Goal: Task Accomplishment & Management: Manage account settings

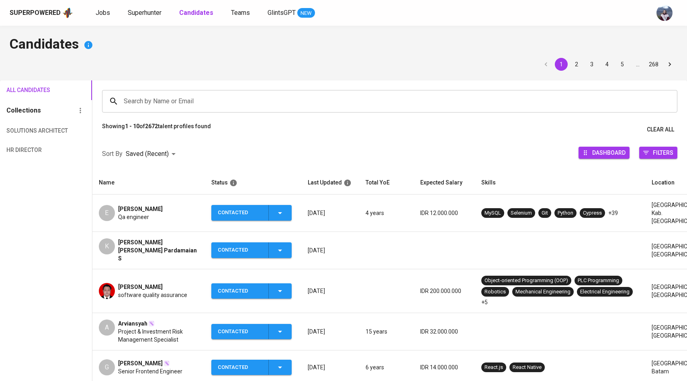
scroll to position [45, 0]
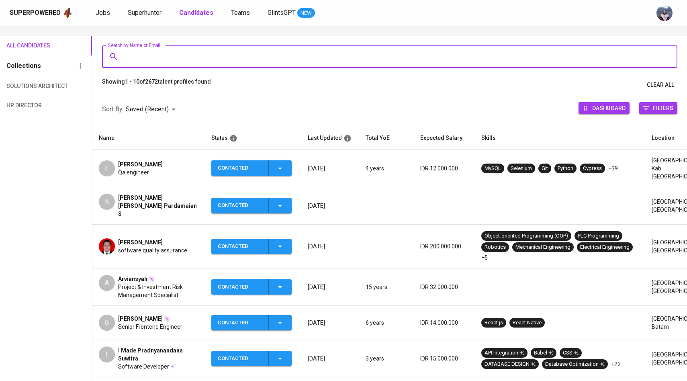
click at [166, 57] on input "Search by Name or Email" at bounding box center [392, 56] width 540 height 15
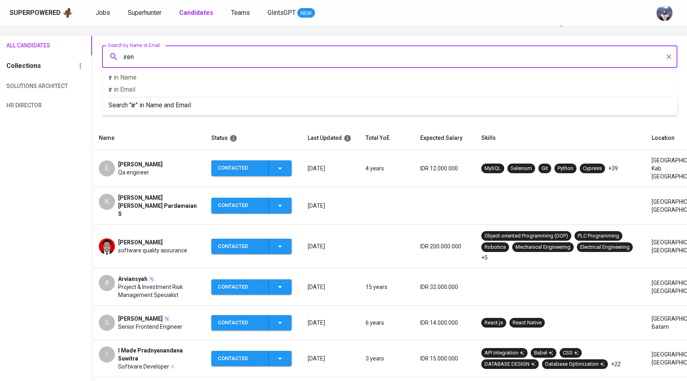
type input "irene"
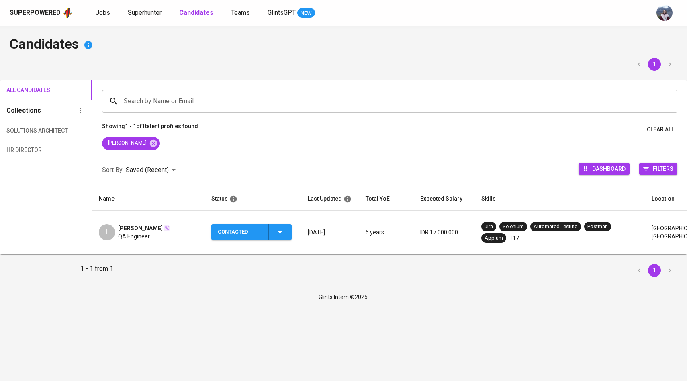
click at [109, 227] on div "I" at bounding box center [107, 232] width 16 height 16
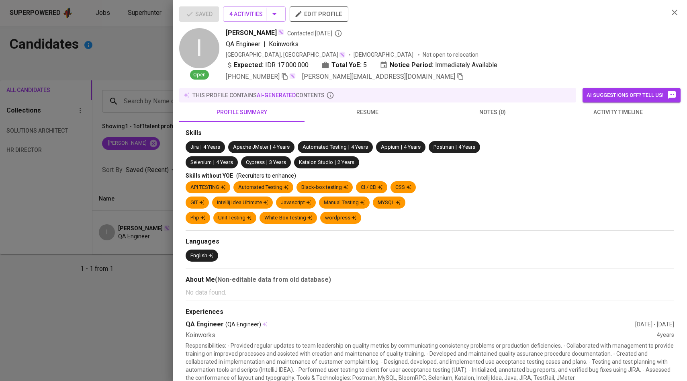
click at [457, 76] on icon "button" at bounding box center [460, 76] width 7 height 7
click at [129, 124] on div at bounding box center [343, 190] width 687 height 381
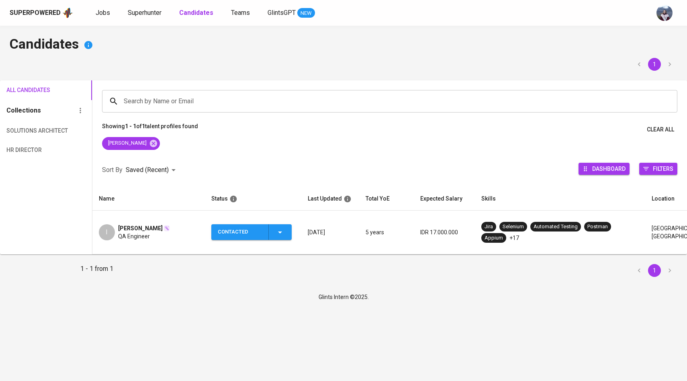
click at [111, 11] on div "Jobs Superhunter Candidates Teams GlintsGPT NEW" at bounding box center [205, 13] width 219 height 10
click at [100, 16] on span "Jobs" at bounding box center [103, 13] width 14 height 8
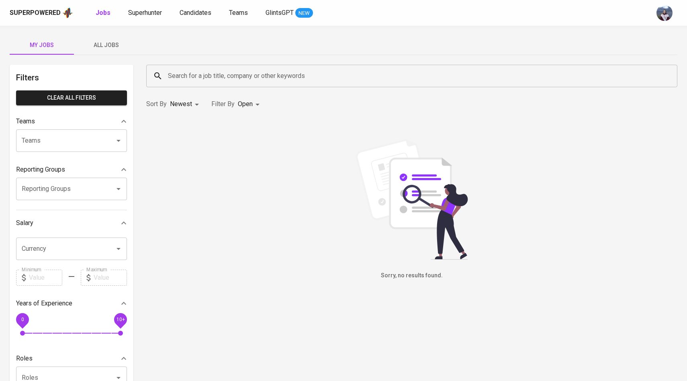
click at [115, 44] on span "All Jobs" at bounding box center [106, 45] width 55 height 10
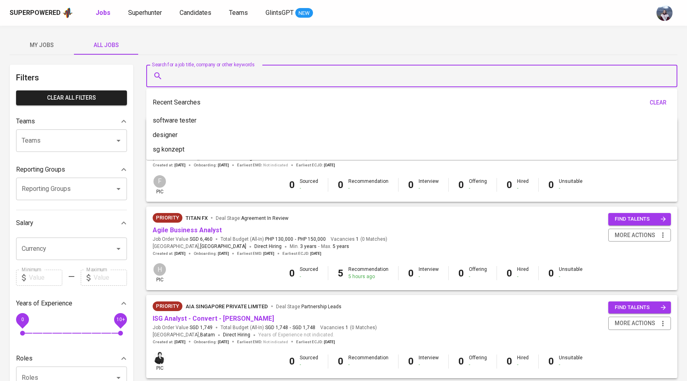
click at [175, 75] on input "Search for a job title, company or other keywords" at bounding box center [414, 75] width 496 height 15
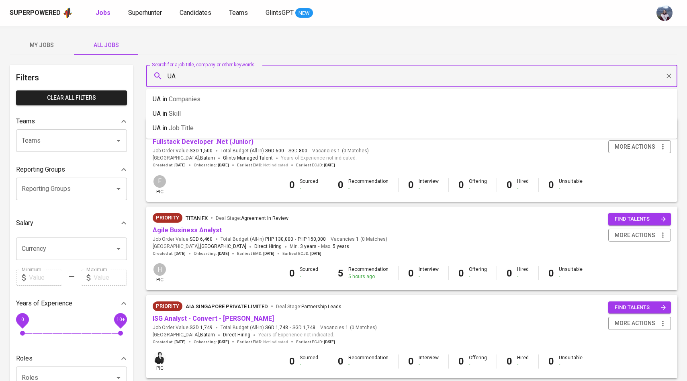
type input "U"
type input "M"
type input "Tyrads"
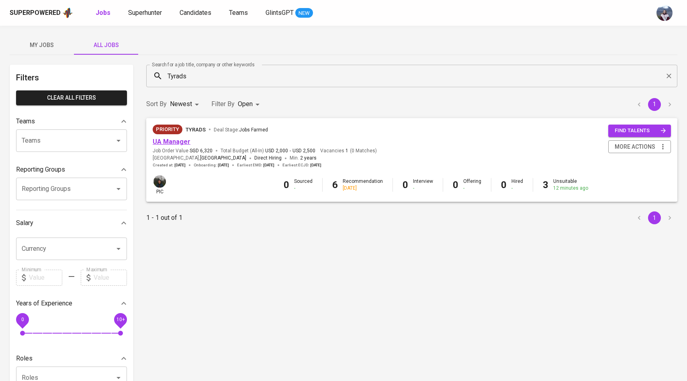
click at [174, 143] on link "UA Manager" at bounding box center [172, 142] width 38 height 8
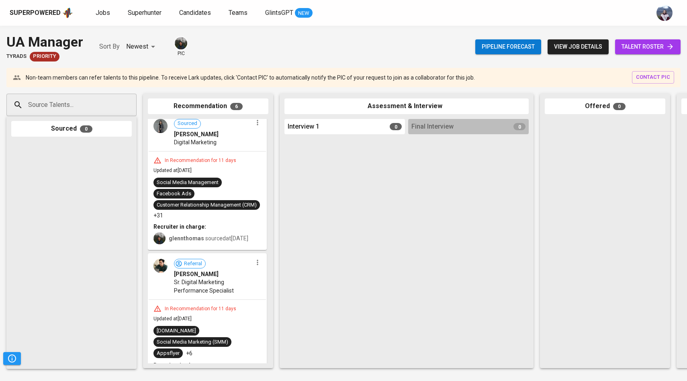
scroll to position [551, 0]
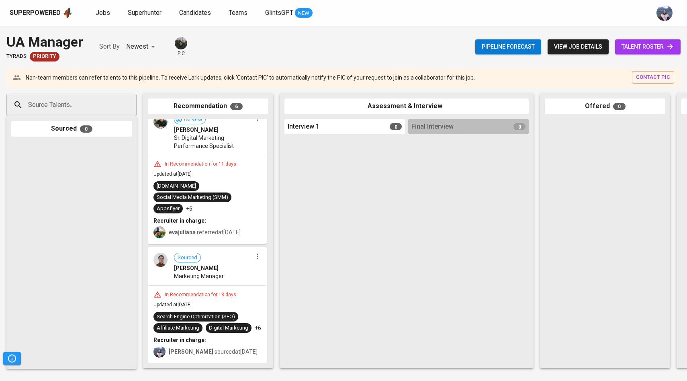
click at [181, 264] on span "Yustianto Tantama" at bounding box center [196, 268] width 45 height 8
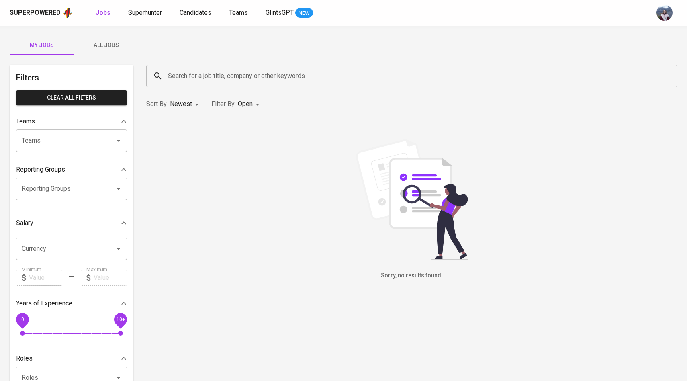
click at [104, 34] on div "My Jobs All Jobs Filters Clear All filters Teams Teams Teams Reporting Groups R…" at bounding box center [343, 277] width 687 height 502
click at [104, 40] on span "All Jobs" at bounding box center [106, 45] width 55 height 10
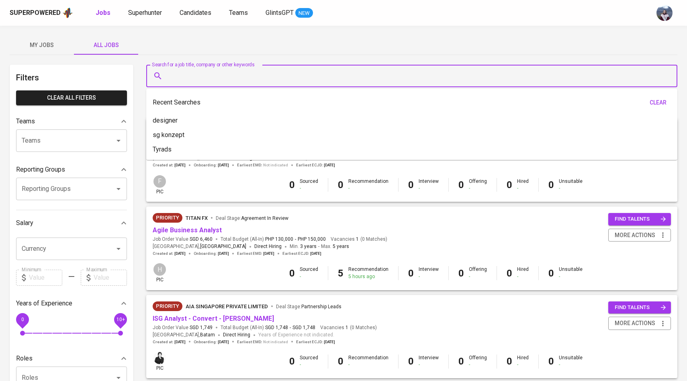
click at [184, 71] on input "Search for a job title, company or other keywords" at bounding box center [414, 75] width 496 height 15
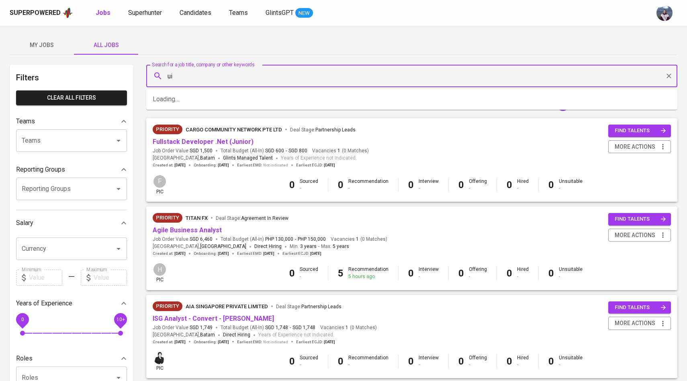
type input "u"
type input "U"
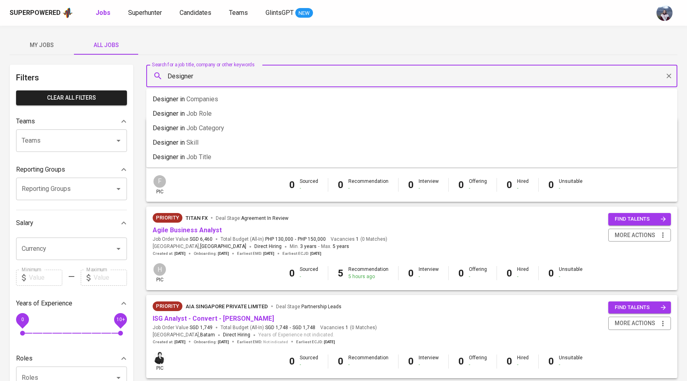
type input "Designer"
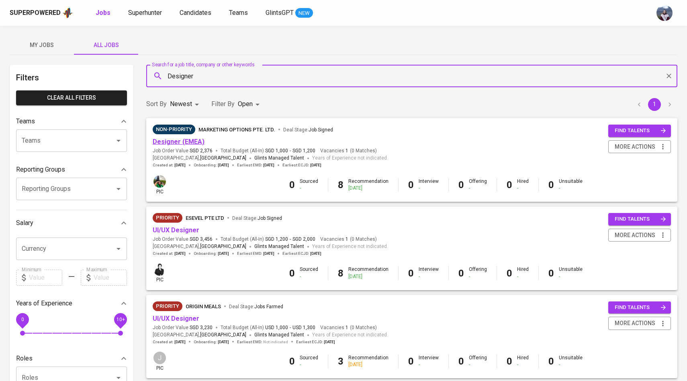
click at [183, 145] on link "Designer (EMEA)" at bounding box center [179, 142] width 52 height 8
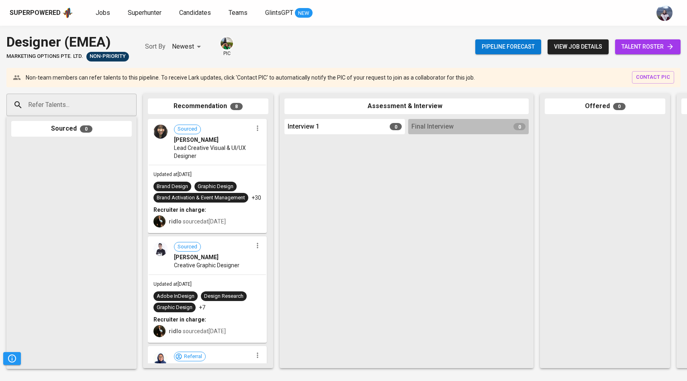
click at [626, 42] on span "talent roster" at bounding box center [647, 47] width 53 height 10
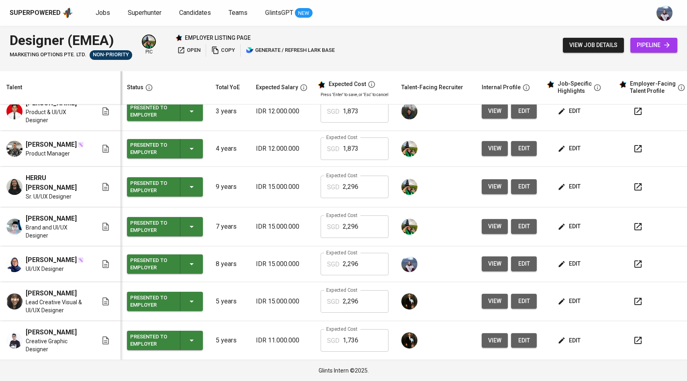
scroll to position [72, 0]
click at [562, 260] on icon "button" at bounding box center [561, 264] width 8 height 8
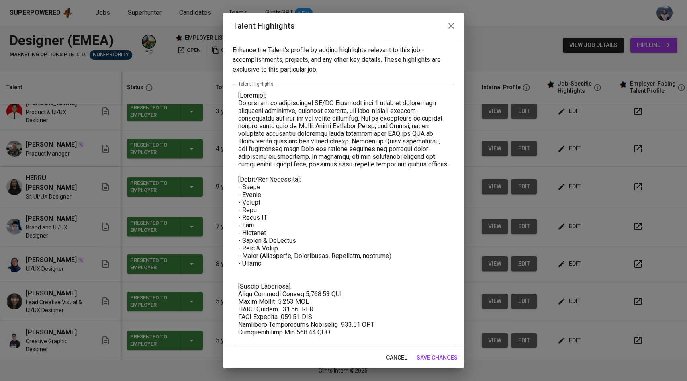
scroll to position [26, 0]
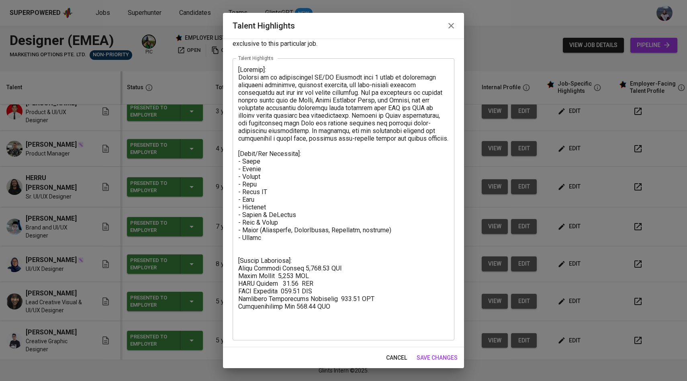
click at [428, 359] on span "save changes" at bounding box center [436, 358] width 41 height 10
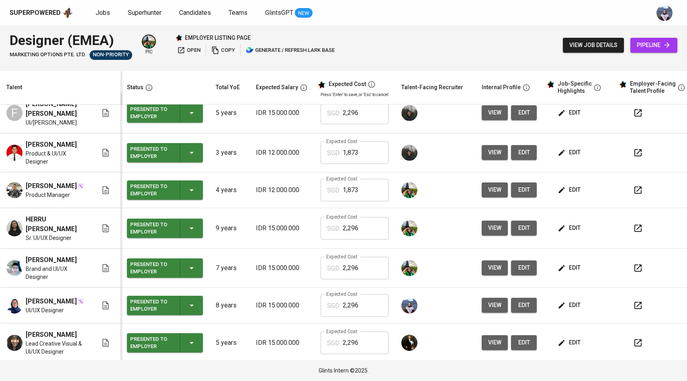
scroll to position [0, 0]
